Goal: Transaction & Acquisition: Purchase product/service

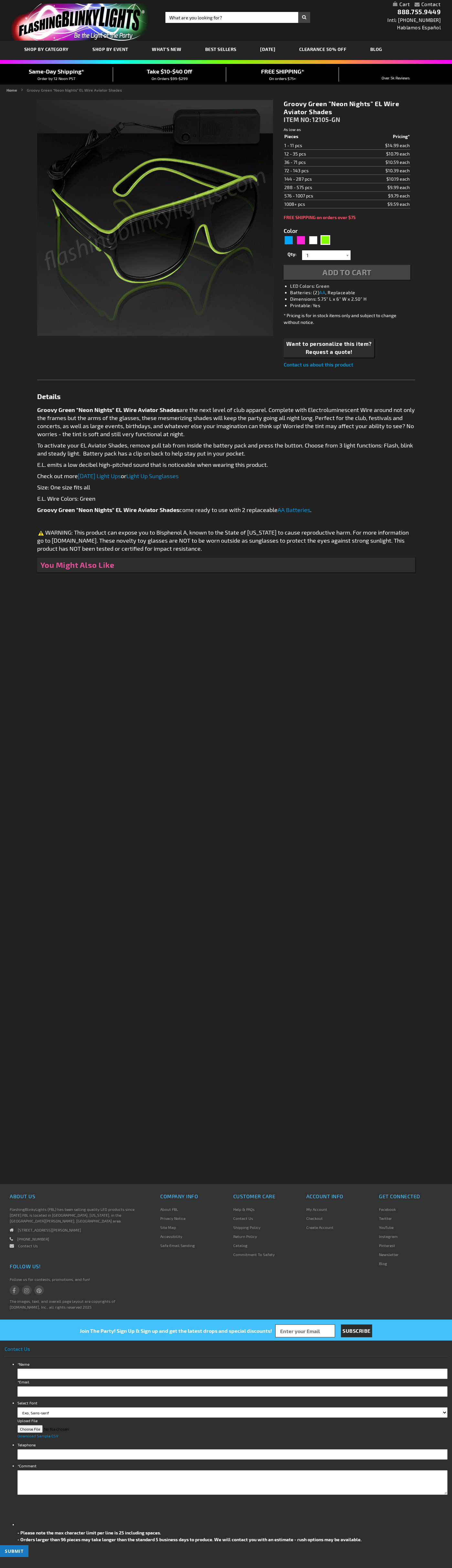
type input "5648"
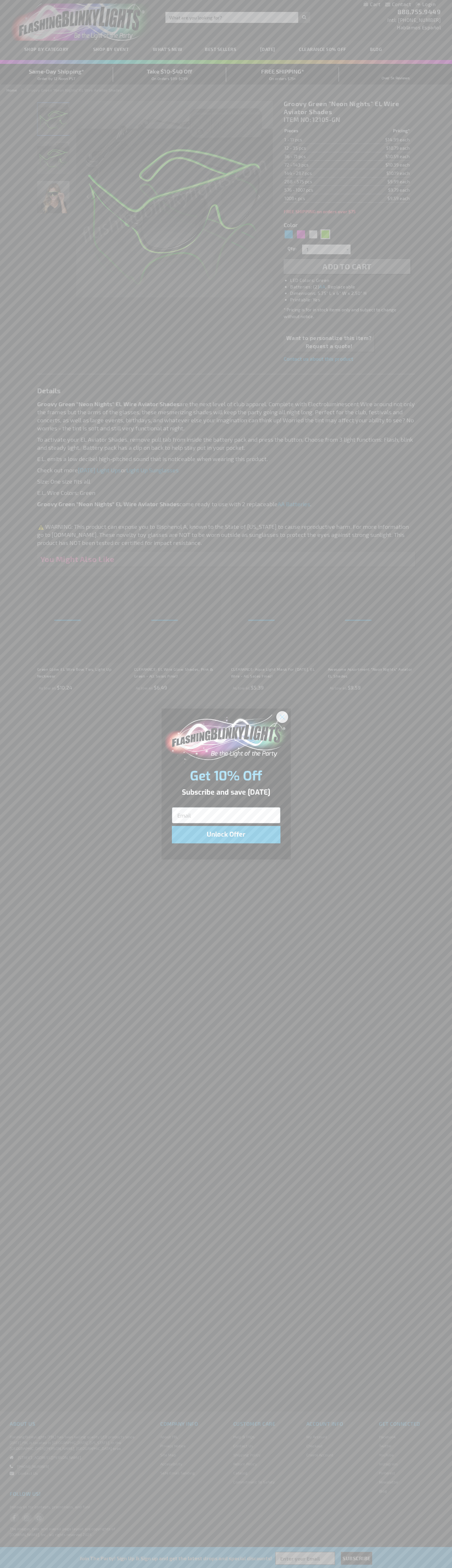
click at [282, 716] on icon "Close dialog" at bounding box center [281, 716] width 4 height 4
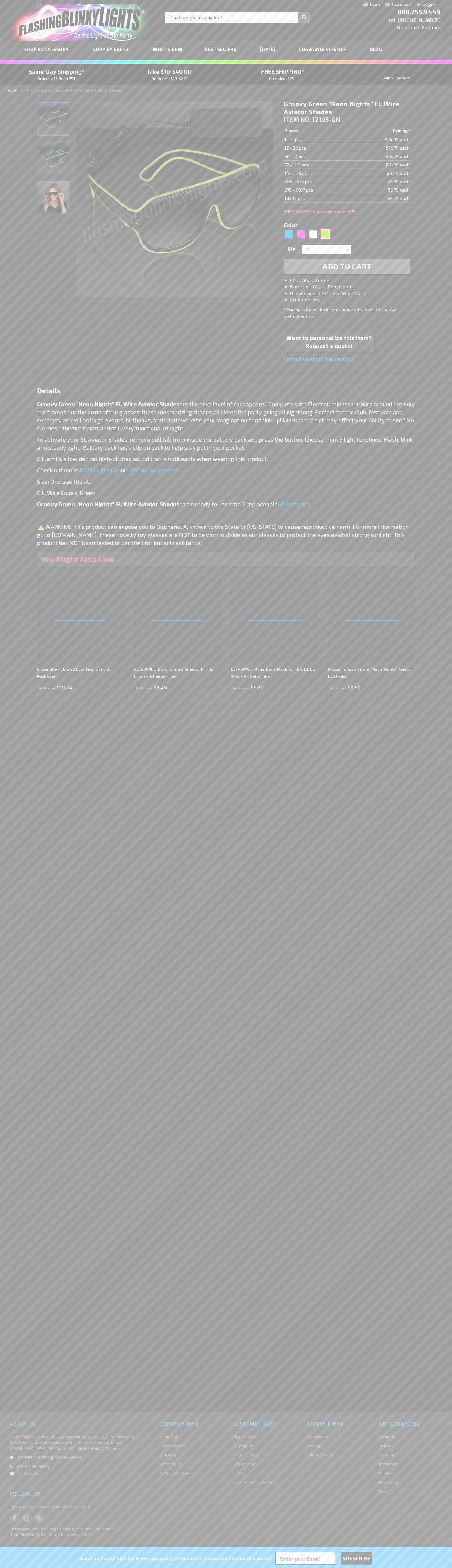
click at [325, 234] on div "Green" at bounding box center [325, 234] width 10 height 10
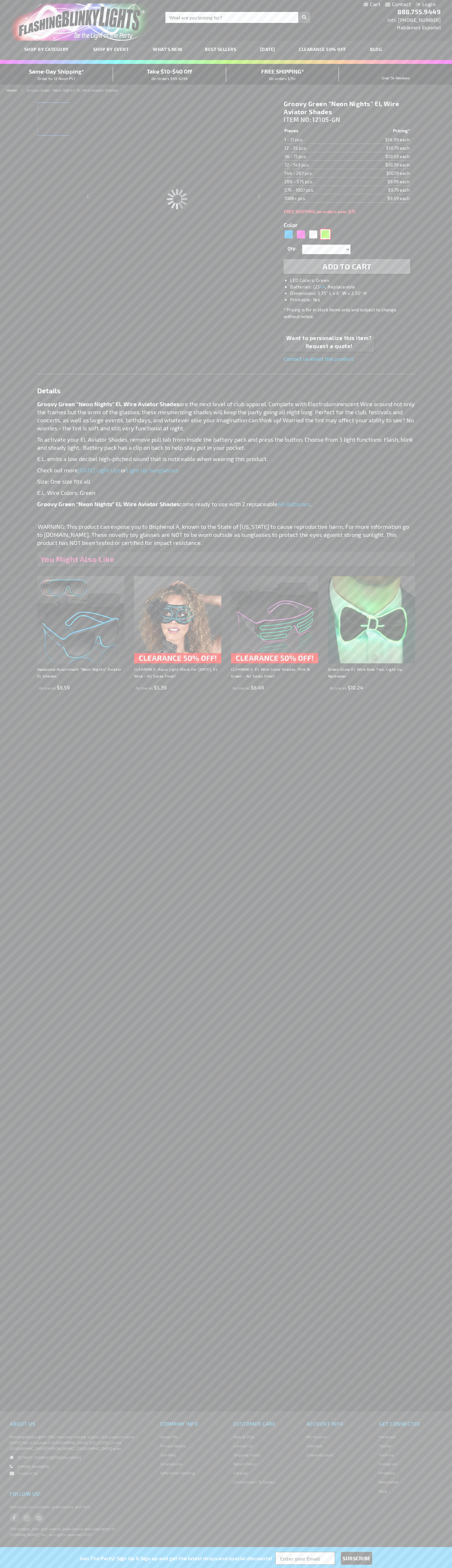
type input "Customize - Groovy Green &quot;Neon Nights&quot; EL Wire Aviator Shades - ITEM …"
click at [347, 267] on span "Add to Cart" at bounding box center [347, 266] width 49 height 9
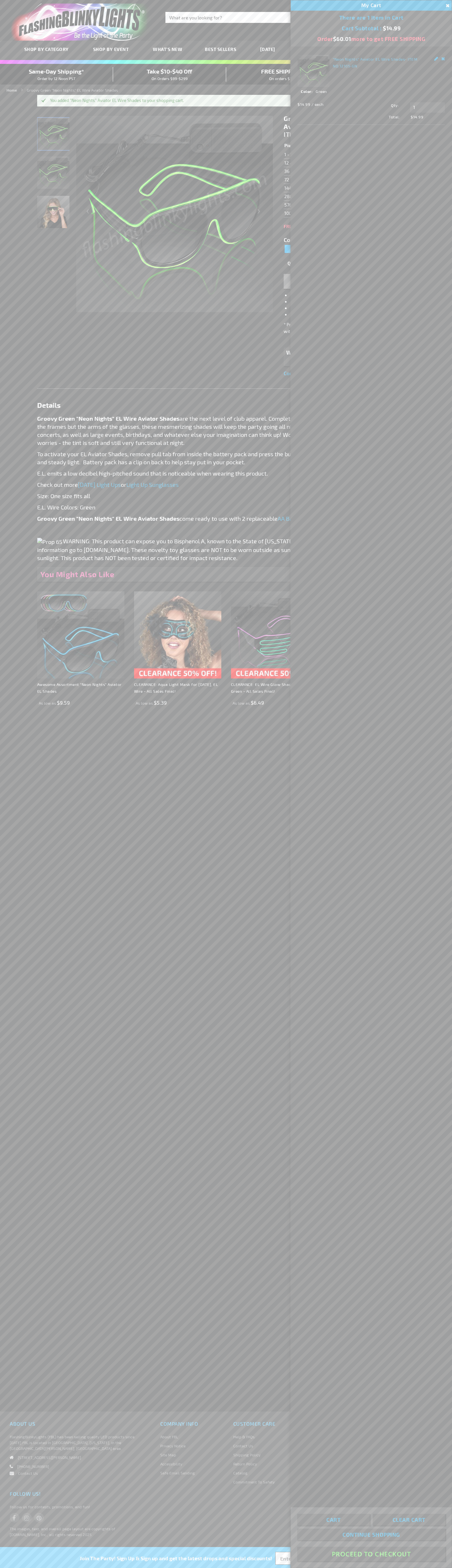
click at [371, 1554] on button "Proceed To Checkout" at bounding box center [371, 1554] width 148 height 15
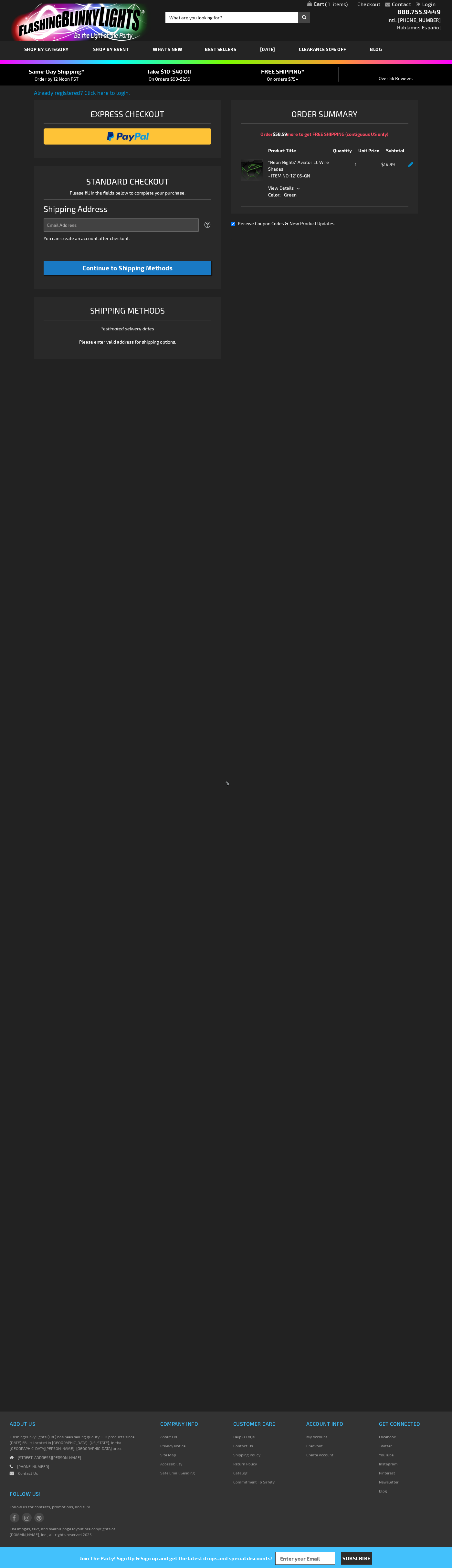
select select "US"
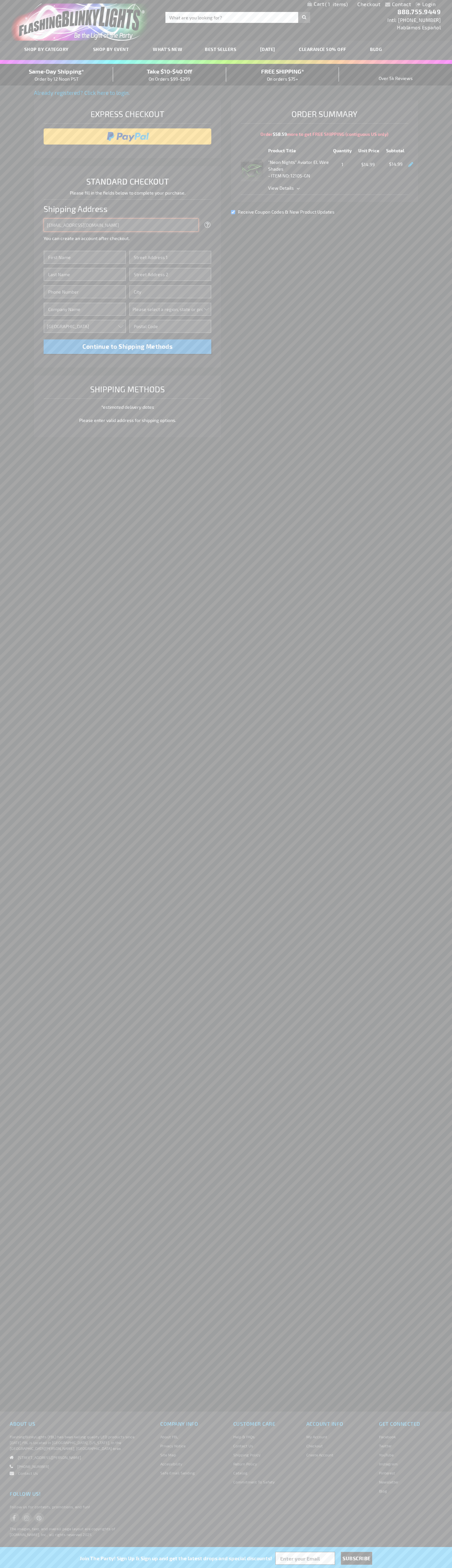
type input "johnsmith005@storebotmail.joonix.net"
type input "John"
type input "651 N. 34th Str."
type input "First floor"
type input "seattle"
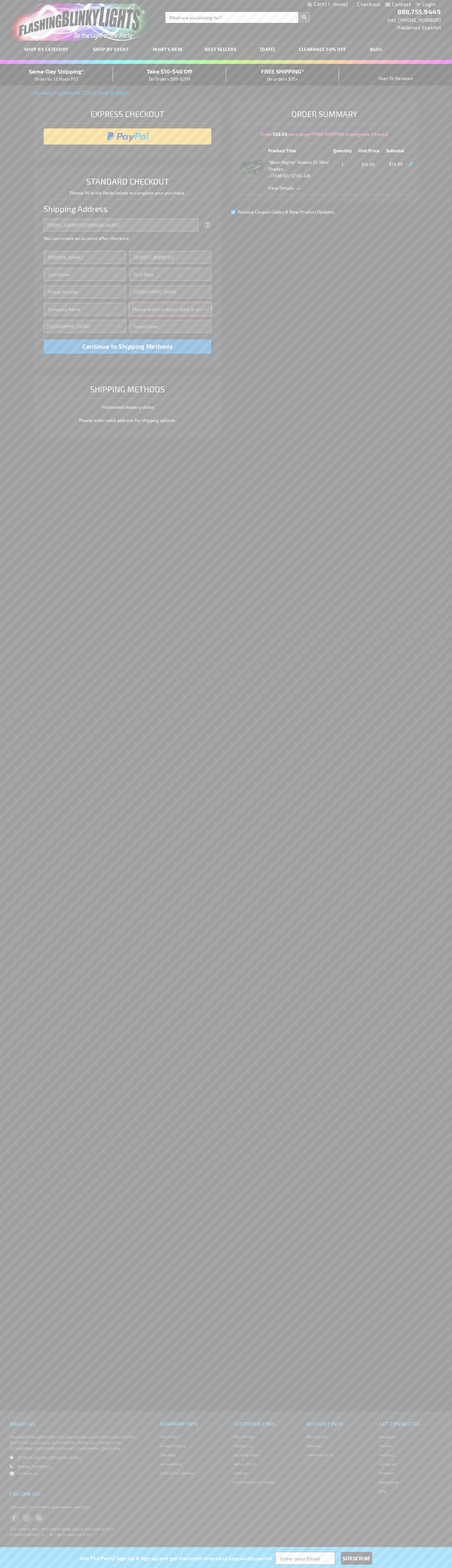
select select "62"
type input "98103"
type input "Smith"
type input "6502530000"
type input "John Smith"
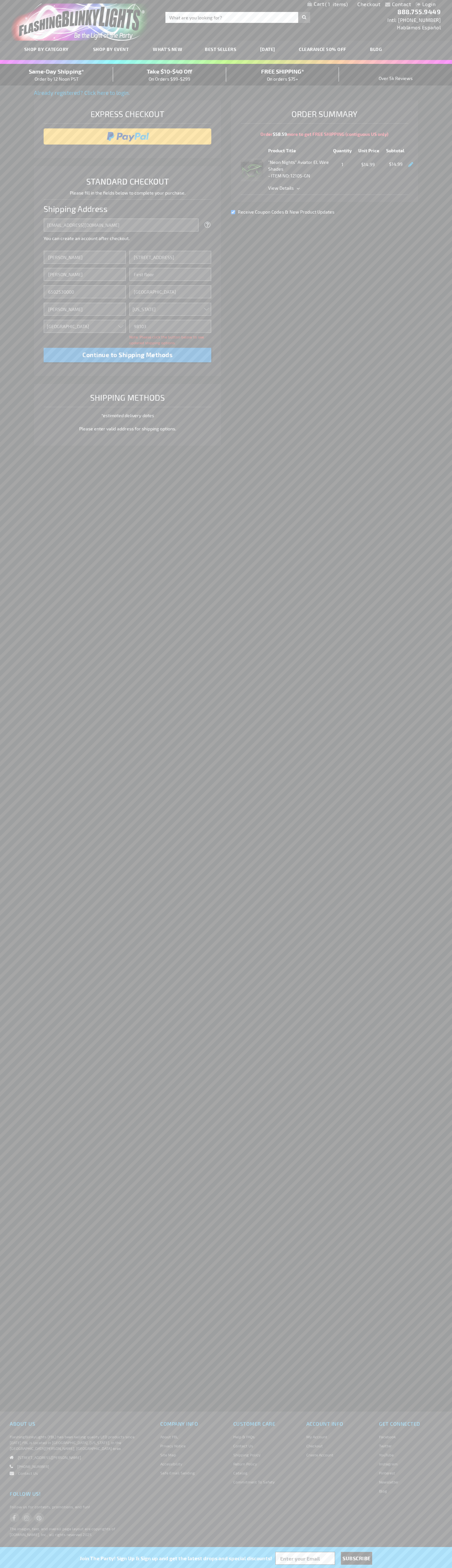
click at [57, 75] on div "Same-Day Shipping* Order by 12 Noon PST" at bounding box center [57, 74] width 113 height 15
click at [127, 136] on input "image" at bounding box center [127, 136] width 161 height 13
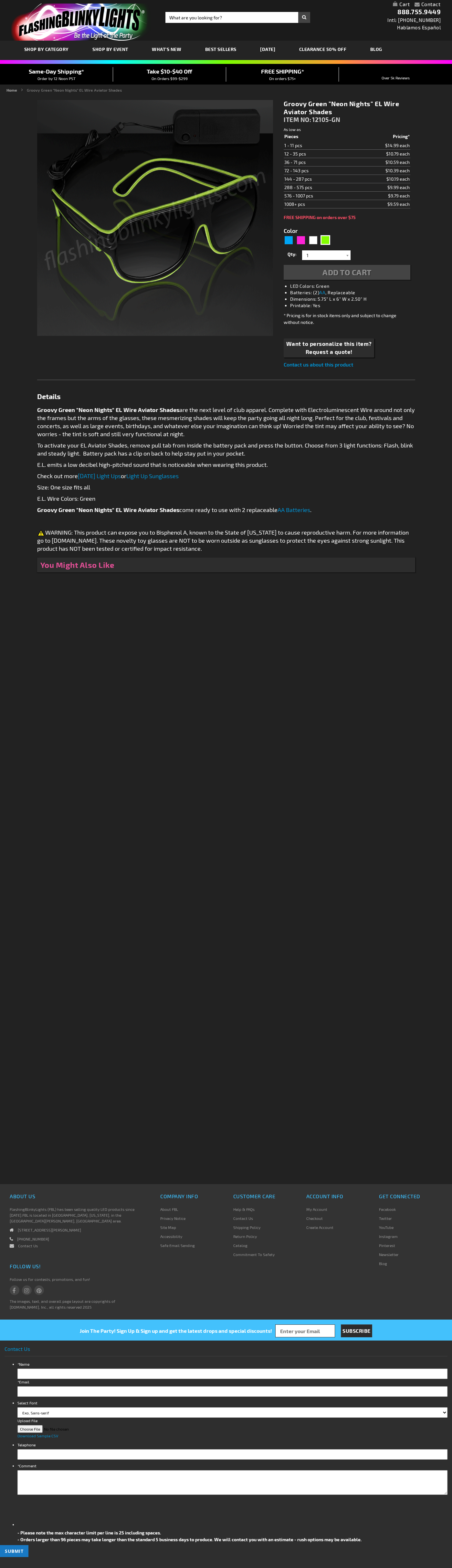
type input "5648"
